Goal: Register for event/course

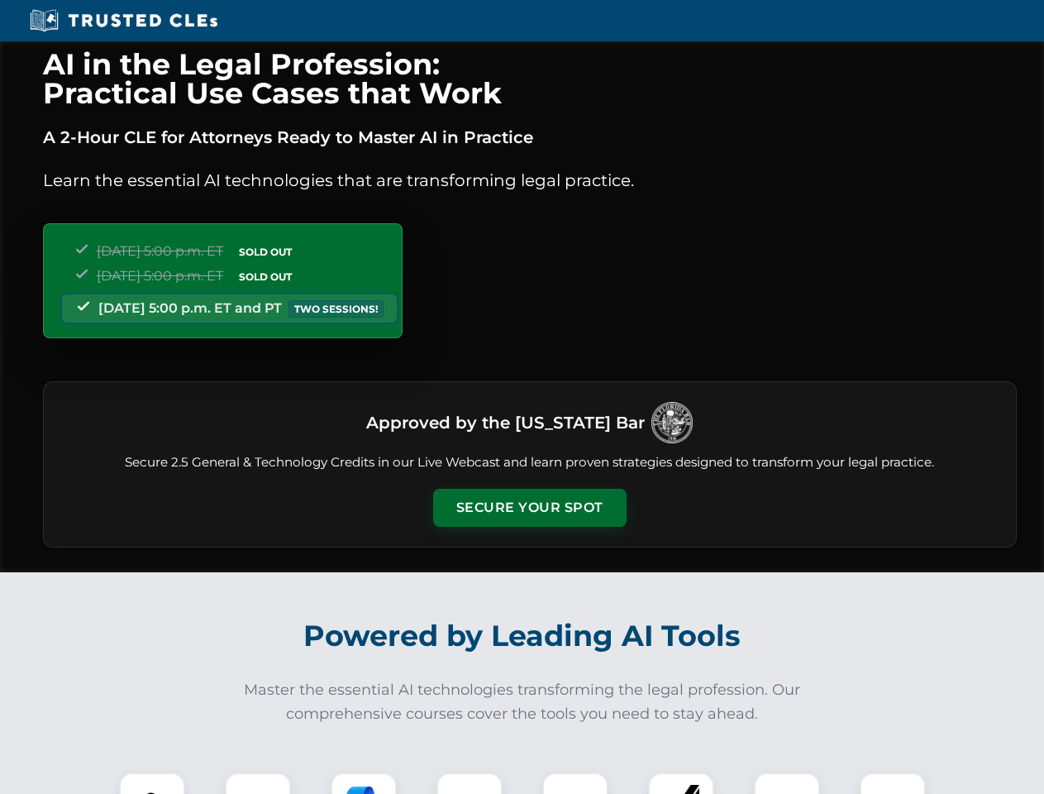
click at [529, 508] on button "Secure Your Spot" at bounding box center [529, 508] width 193 height 38
click at [152, 783] on img at bounding box center [152, 805] width 48 height 48
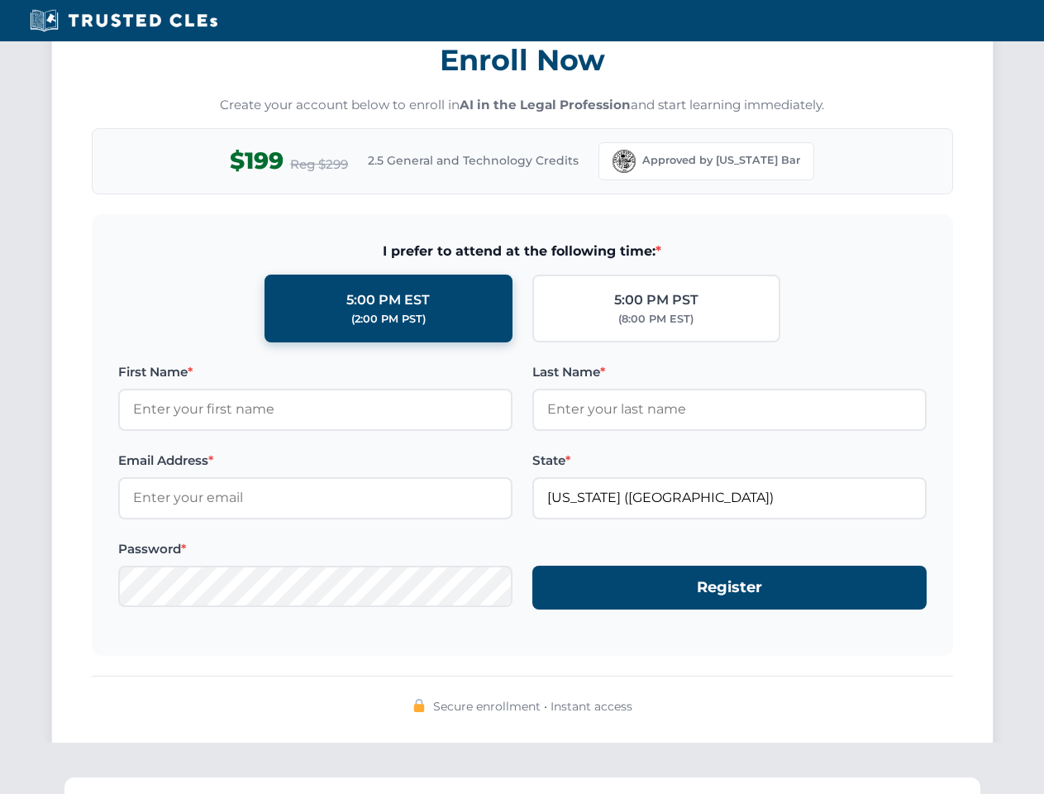
scroll to position [1623, 0]
